Goal: Find specific fact: Find specific fact

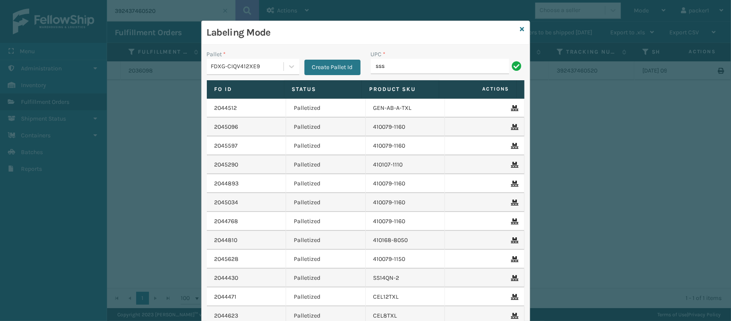
type input "SSSIDERAILS-NLPSERIESX4"
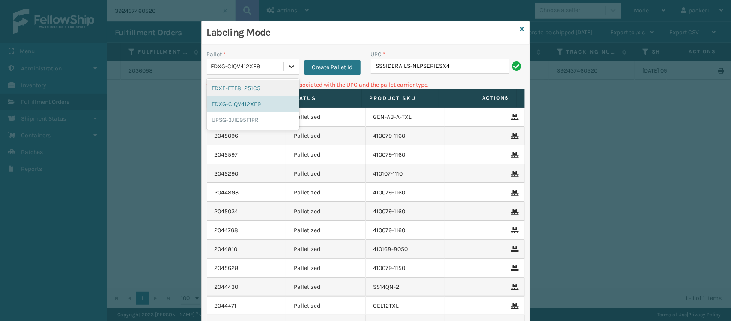
click at [288, 69] on icon at bounding box center [292, 66] width 9 height 9
click at [254, 119] on div "UPSG-3JIE95F1PR" at bounding box center [253, 120] width 93 height 16
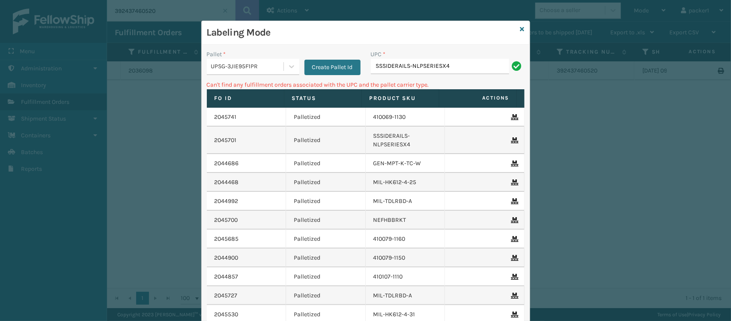
click at [443, 78] on div "UPC * SSSIDERAILS-NLPSERIESX4" at bounding box center [448, 65] width 164 height 30
click at [450, 71] on input "SSSIDERAILS-NLPSERIESX4" at bounding box center [440, 66] width 138 height 15
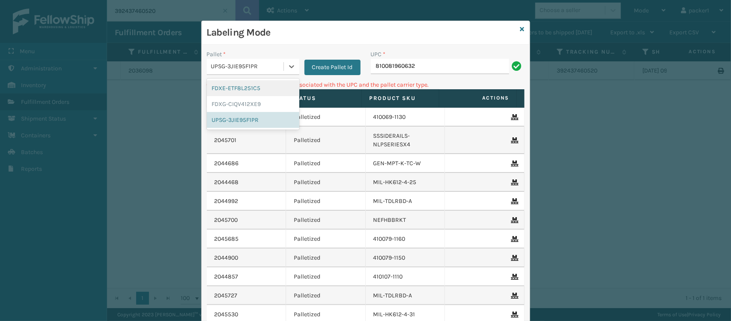
click at [231, 61] on div "UPSG-3JIE95F1PR" at bounding box center [245, 67] width 77 height 14
click at [231, 108] on div "FDXG-CIQV412XE9" at bounding box center [253, 104] width 93 height 16
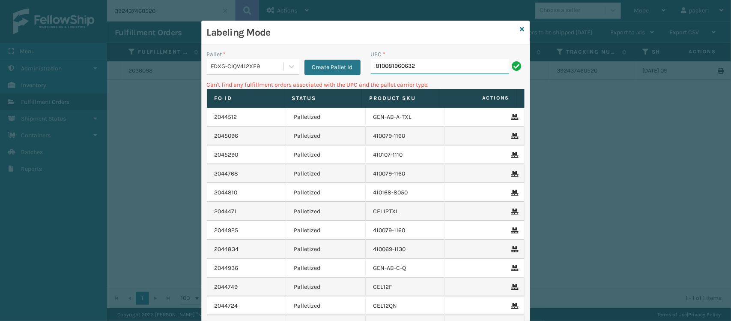
click at [414, 65] on input "810081960632" at bounding box center [440, 66] width 138 height 15
